Goal: Task Accomplishment & Management: Complete application form

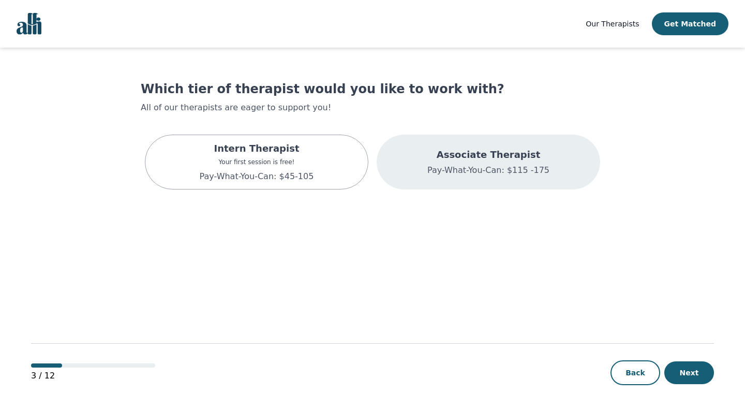
click at [414, 163] on div "Associate Therapist Pay-What-You-Can: $115 -175" at bounding box center [488, 161] width 223 height 55
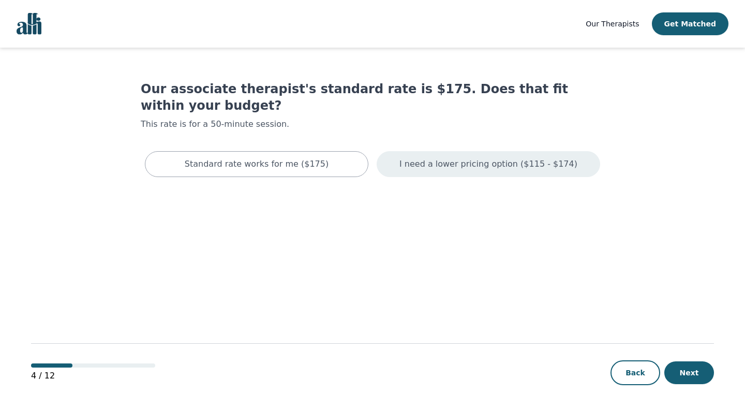
click at [452, 158] on p "I need a lower pricing option ($115 - $174)" at bounding box center [488, 164] width 178 height 12
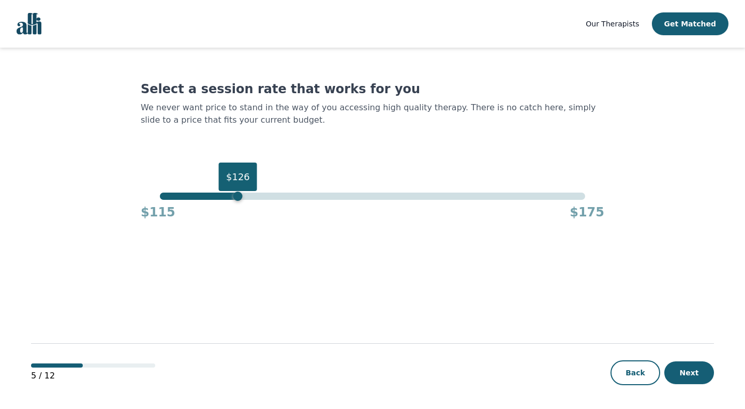
drag, startPoint x: 584, startPoint y: 200, endPoint x: 240, endPoint y: 202, distance: 343.9
click at [240, 202] on div "$126 $115 $175" at bounding box center [372, 206] width 463 height 28
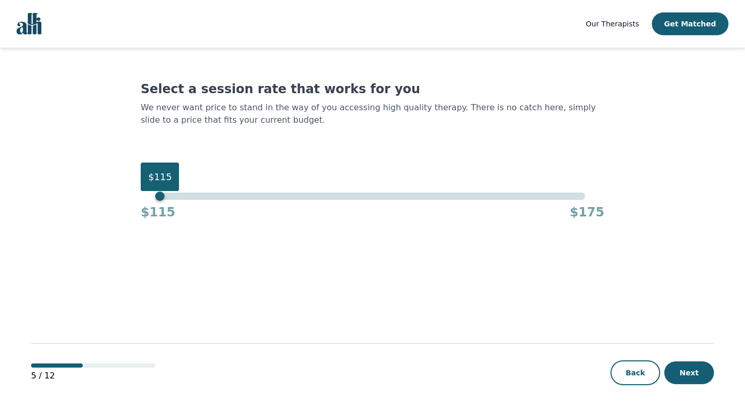
drag, startPoint x: 239, startPoint y: 198, endPoint x: 157, endPoint y: 200, distance: 82.8
click at [157, 200] on div "$115 $115 $175" at bounding box center [372, 206] width 463 height 28
click at [695, 373] on button "Next" at bounding box center [689, 372] width 50 height 23
